Goal: Task Accomplishment & Management: Manage account settings

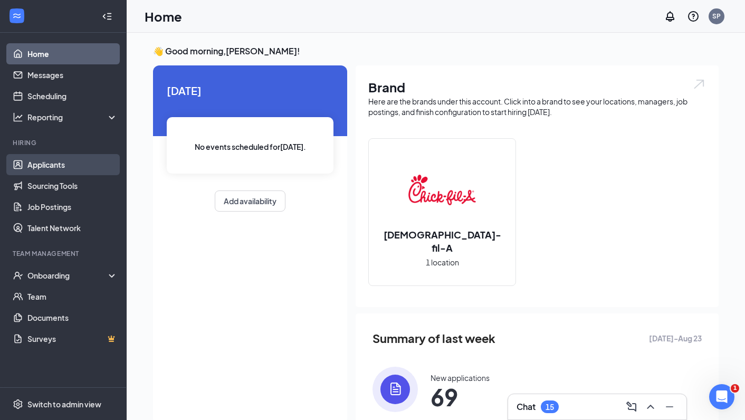
click at [49, 169] on link "Applicants" at bounding box center [72, 164] width 90 height 21
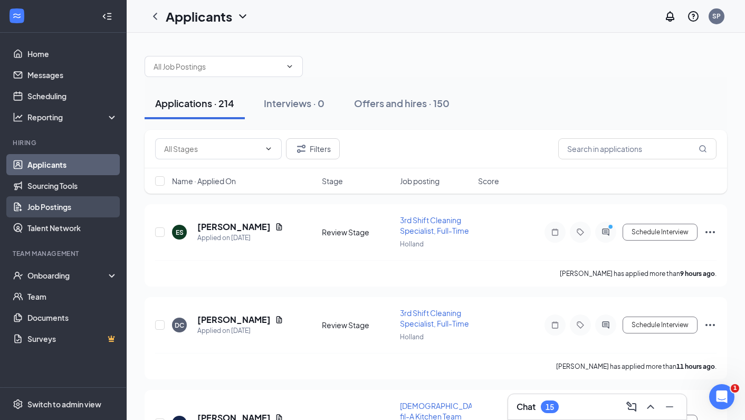
click at [53, 207] on link "Job Postings" at bounding box center [72, 206] width 90 height 21
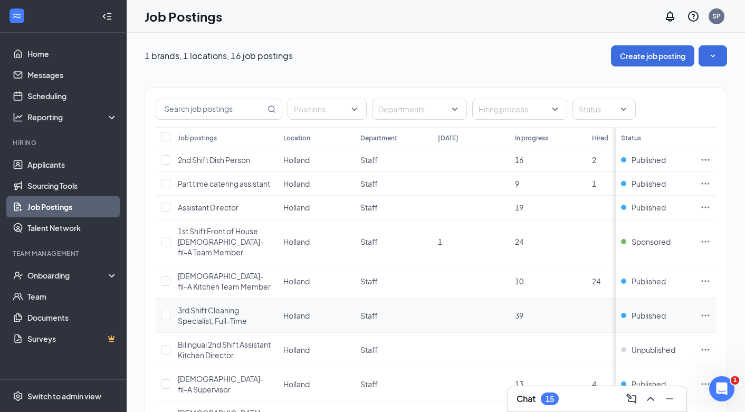
click at [198, 305] on div "3rd Shift Cleaning Specialist, Full-Time" at bounding box center [225, 315] width 95 height 21
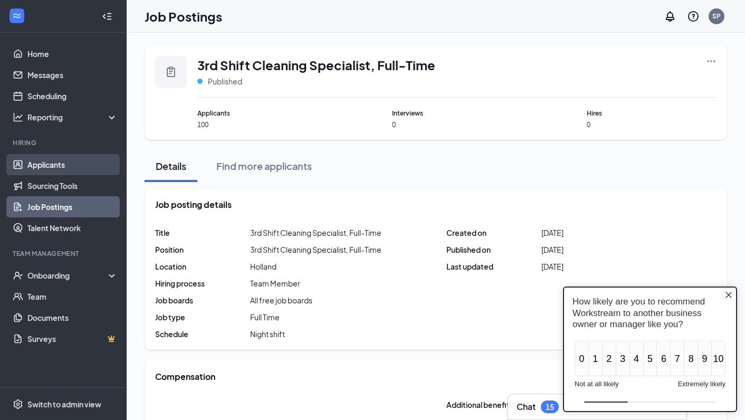
click at [51, 162] on link "Applicants" at bounding box center [72, 164] width 90 height 21
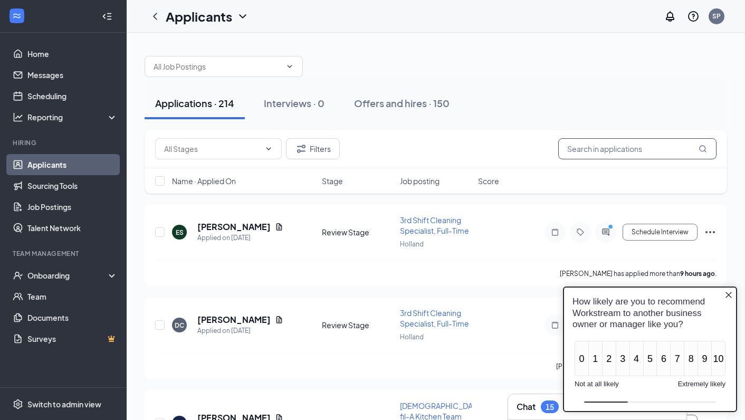
click at [606, 148] on input "text" at bounding box center [637, 148] width 158 height 21
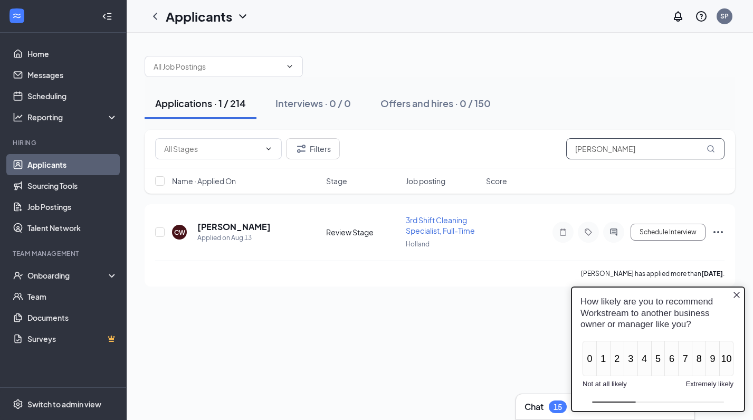
type input "[PERSON_NAME]"
